Goal: Information Seeking & Learning: Find specific fact

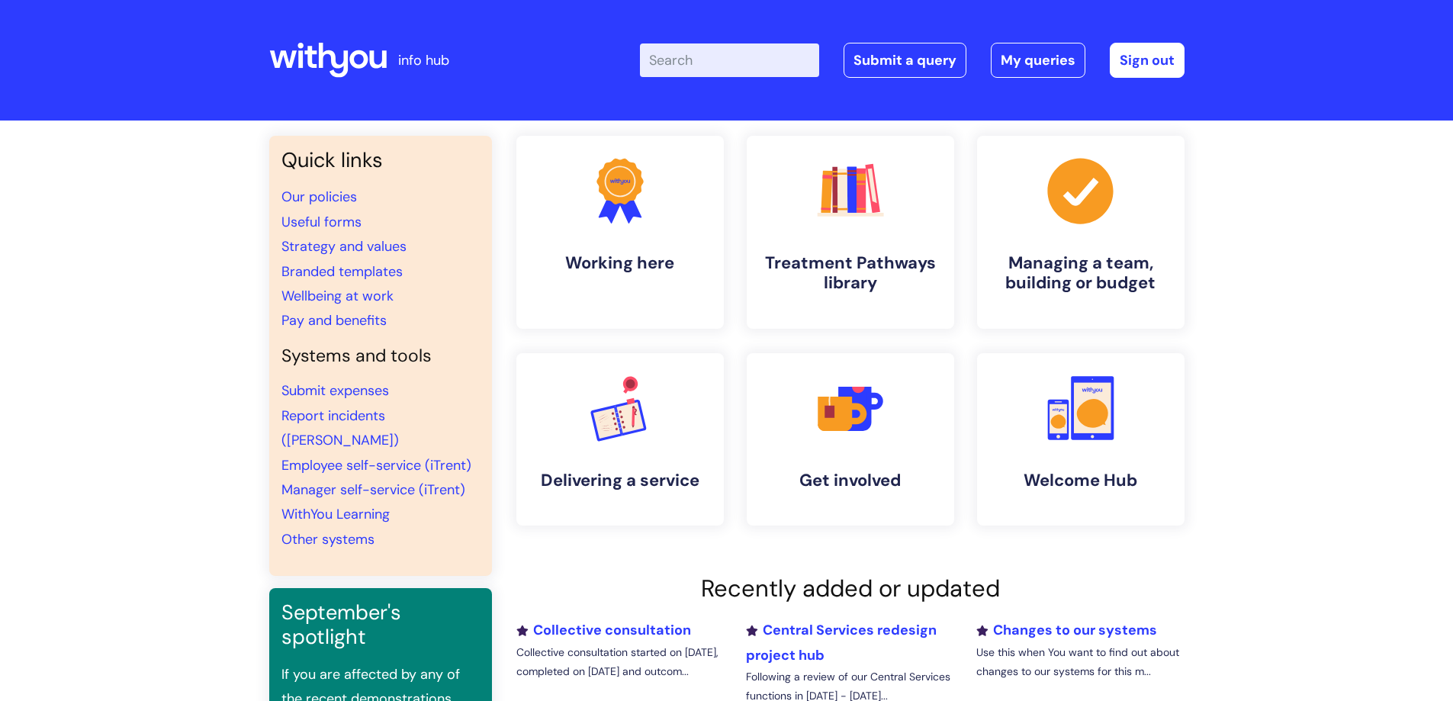
click at [692, 65] on input "Enter your search term here..." at bounding box center [729, 60] width 179 height 34
type input "student"
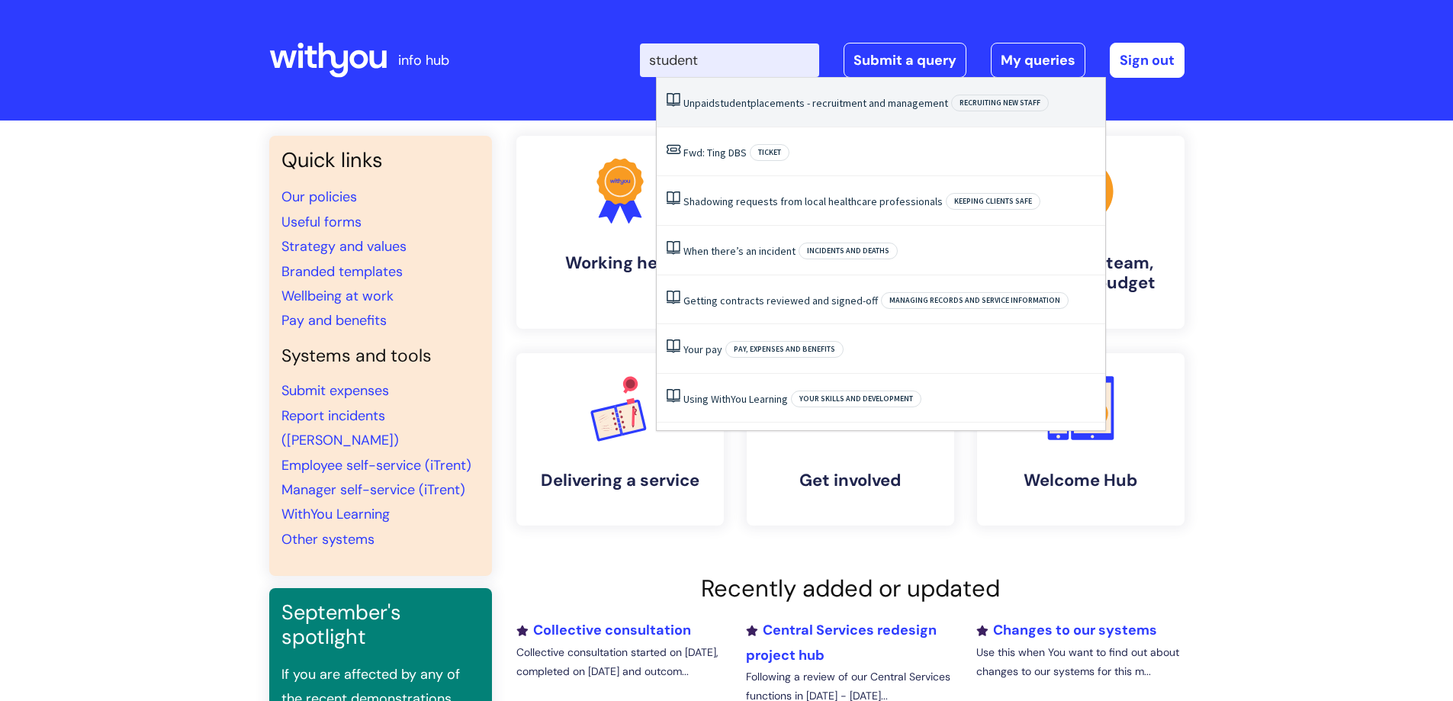
click at [750, 100] on span "student" at bounding box center [733, 103] width 36 height 14
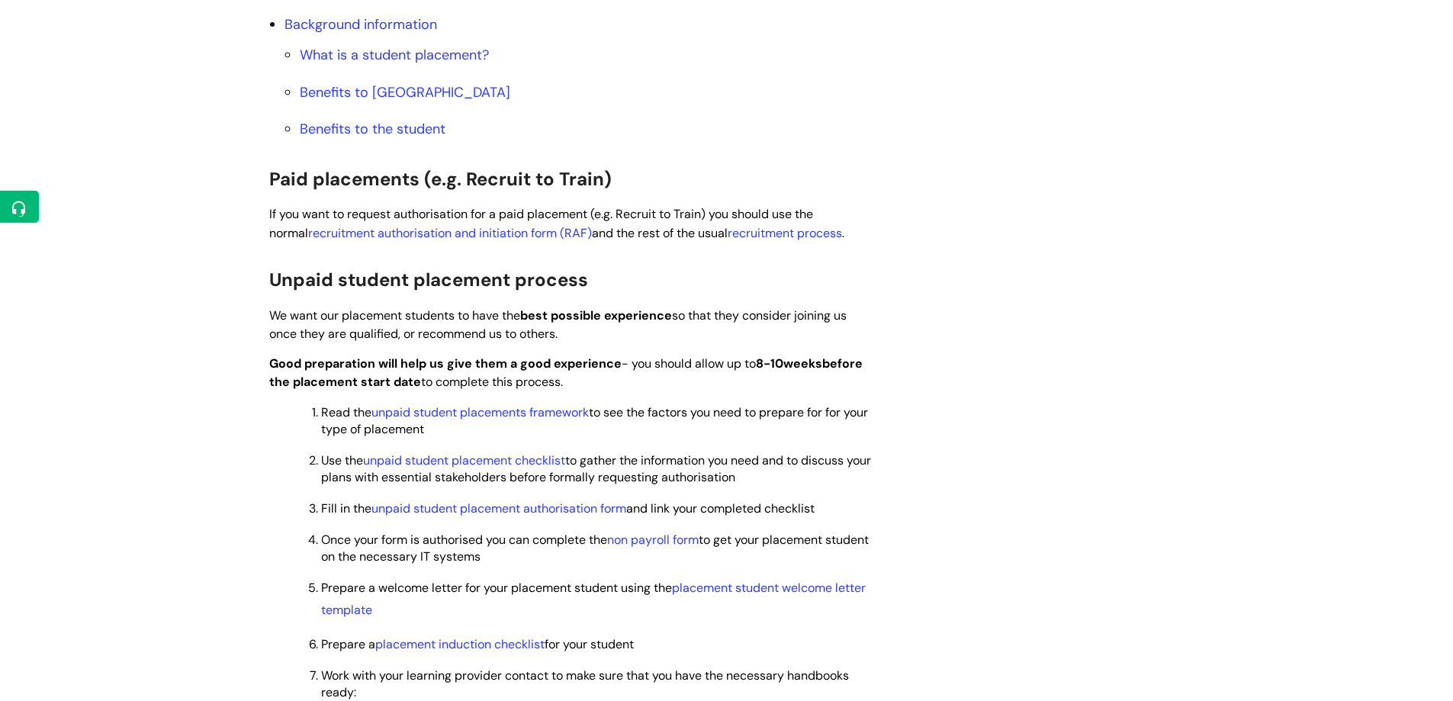
scroll to position [915, 0]
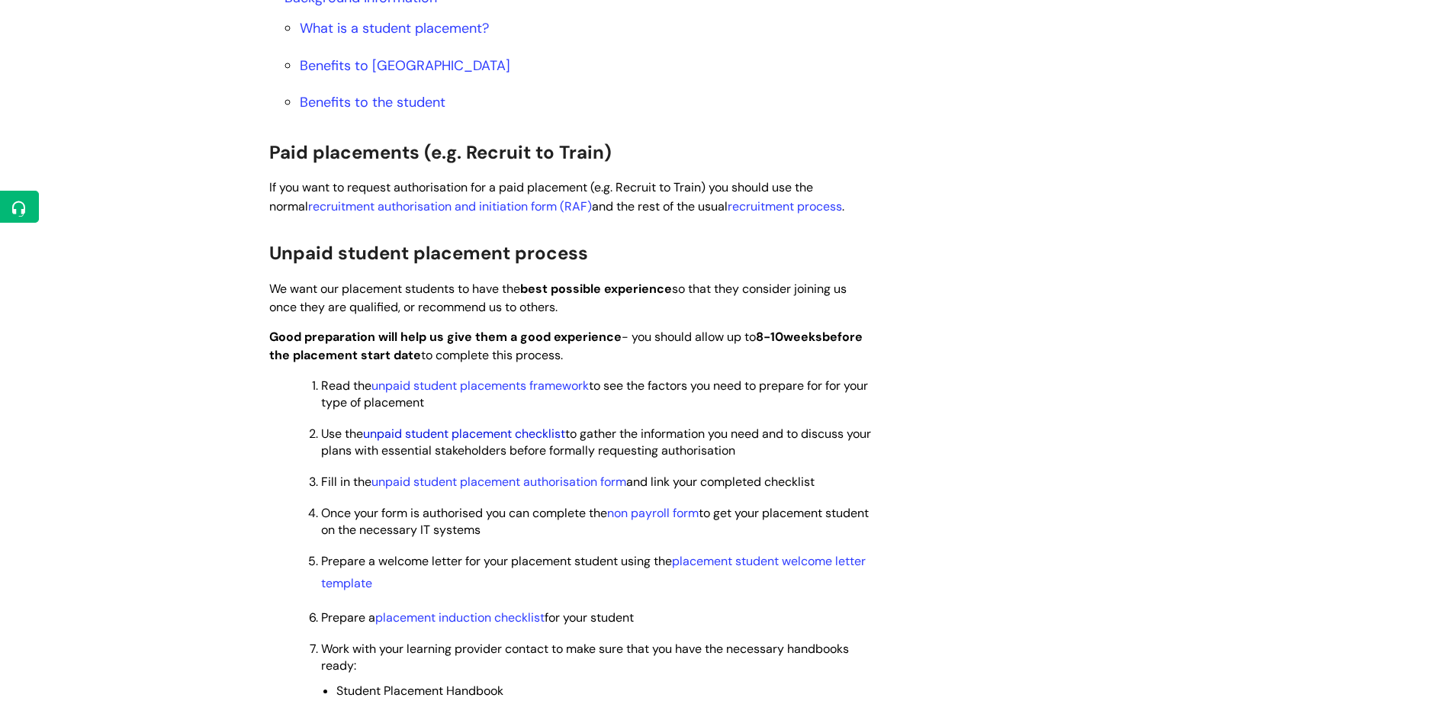
click at [523, 435] on link "unpaid student placement checklist" at bounding box center [464, 434] width 202 height 16
